Goal: Task Accomplishment & Management: Use online tool/utility

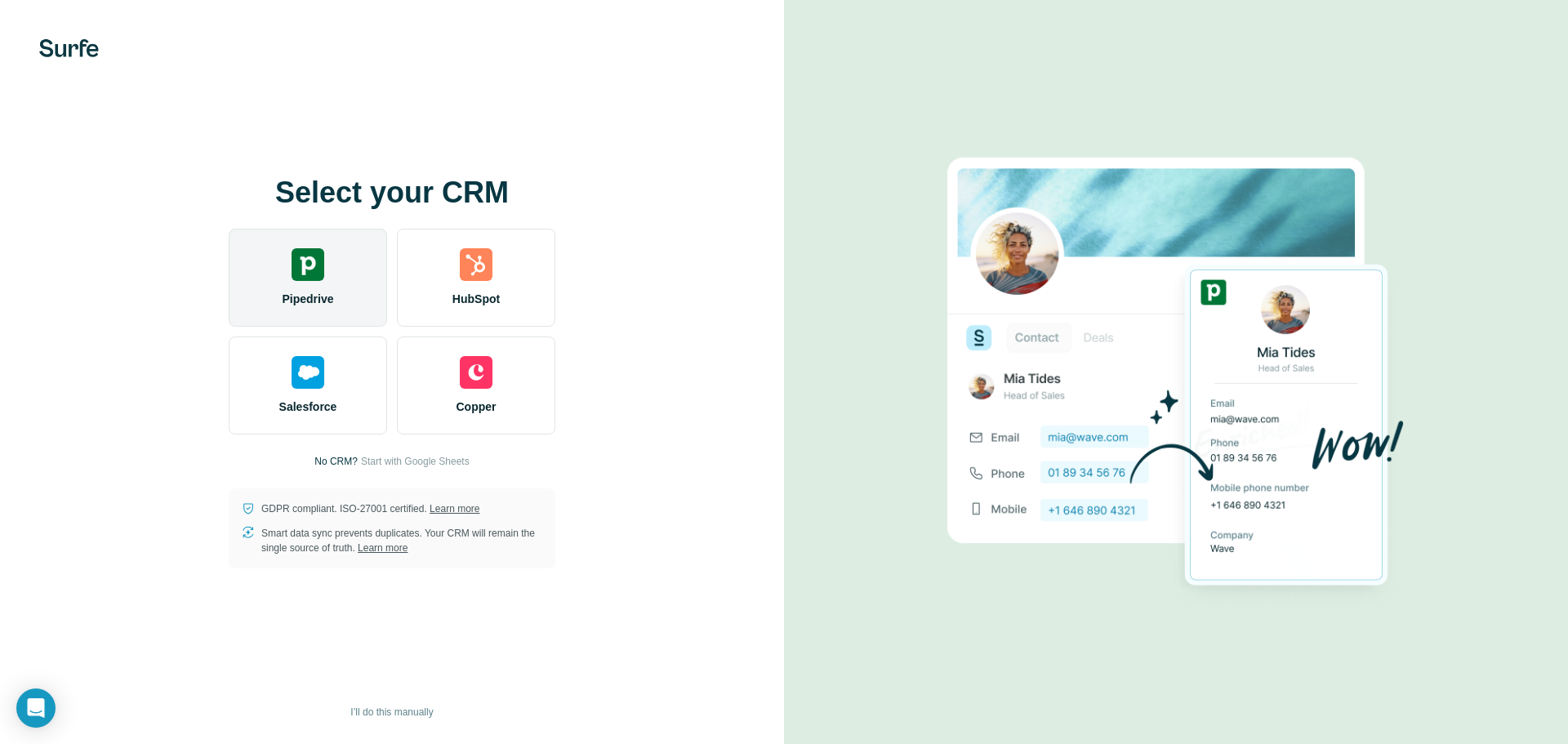
click at [320, 288] on div "Pipedrive" at bounding box center [307, 278] width 159 height 98
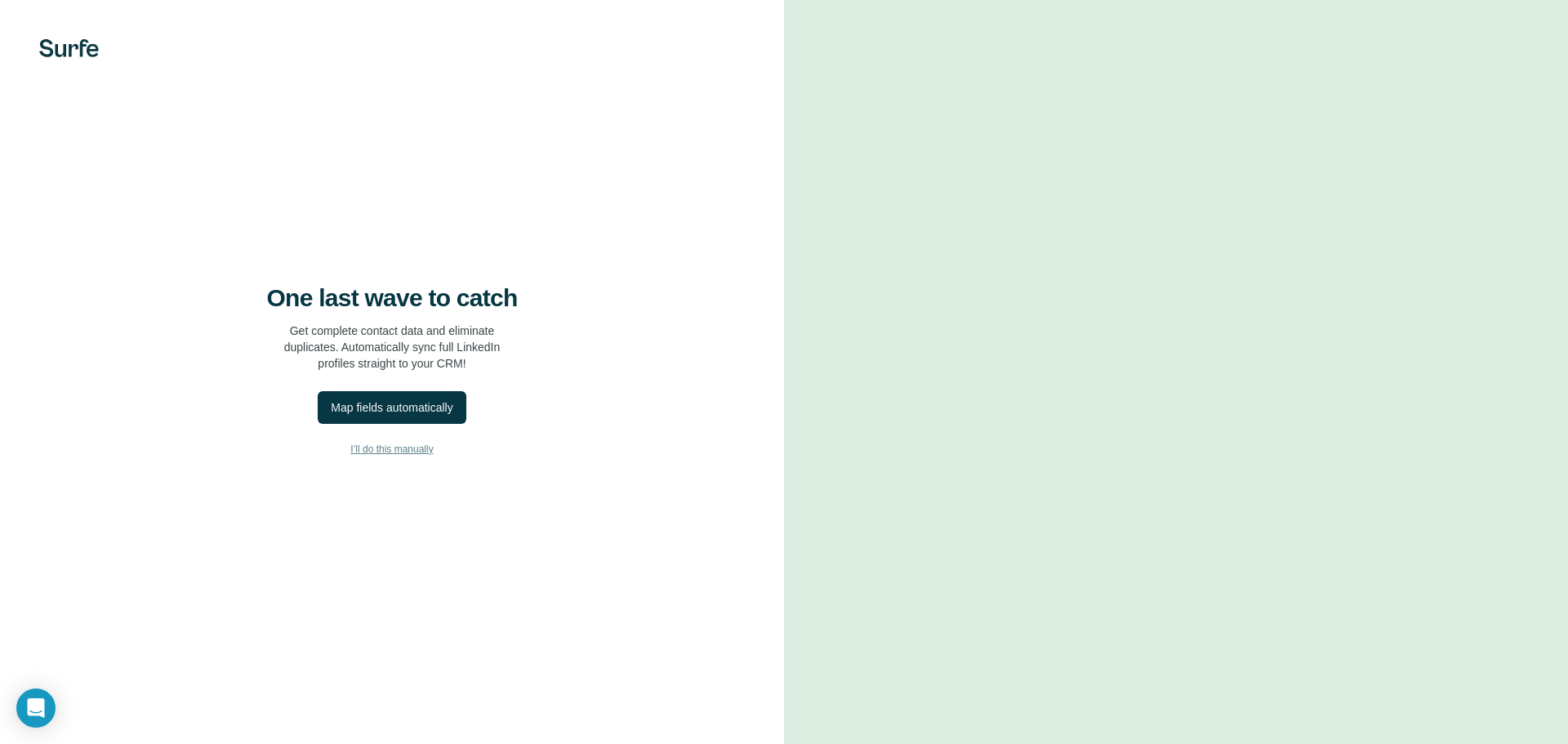
click at [429, 446] on span "I’ll do this manually" at bounding box center [392, 449] width 82 height 15
